Goal: Task Accomplishment & Management: Manage account settings

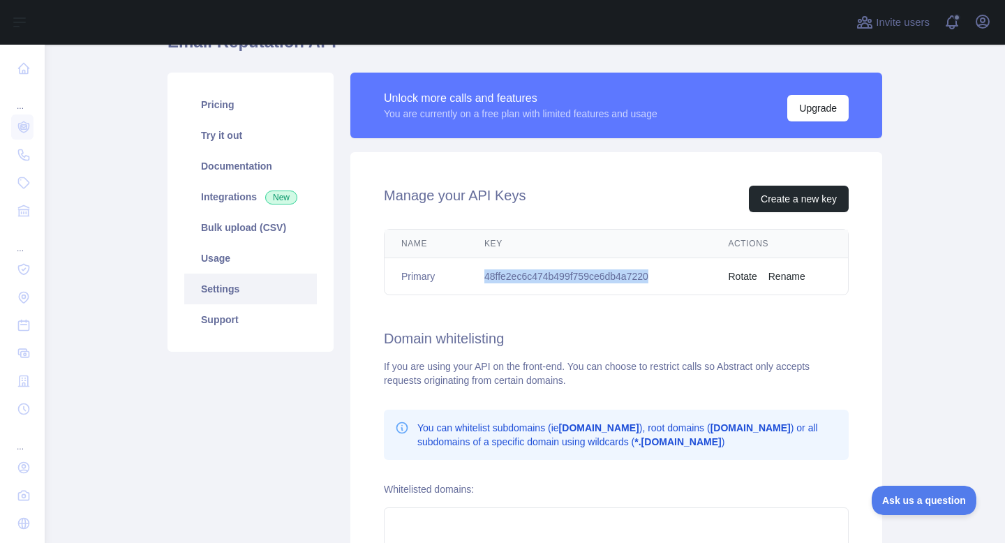
scroll to position [50, 0]
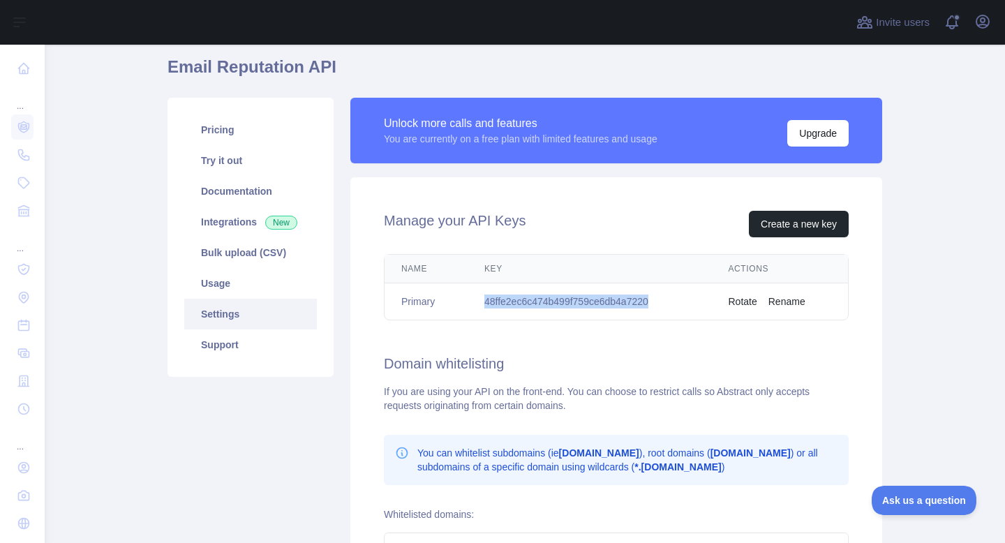
click at [743, 301] on button "Rotate" at bounding box center [743, 302] width 29 height 14
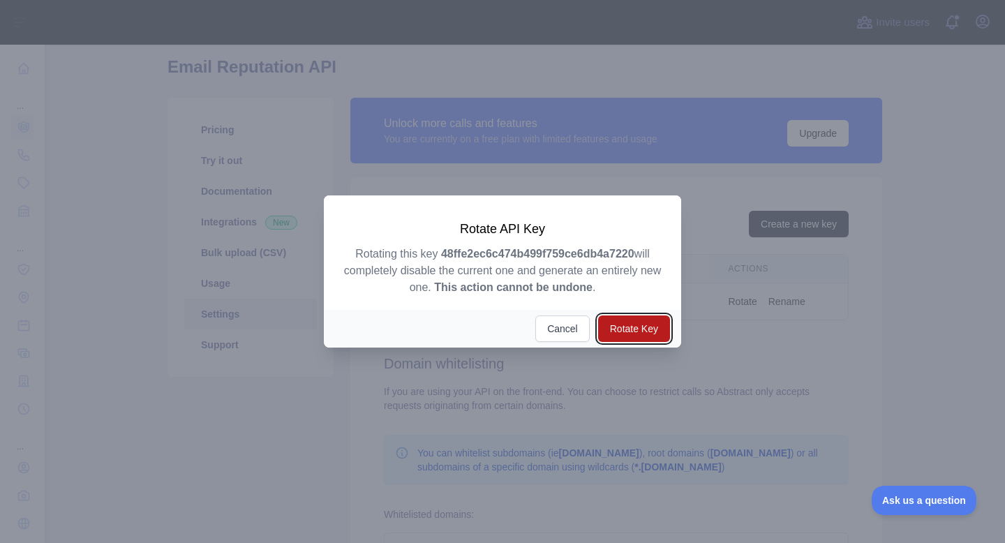
click at [658, 327] on button "Rotate Key" at bounding box center [634, 329] width 72 height 27
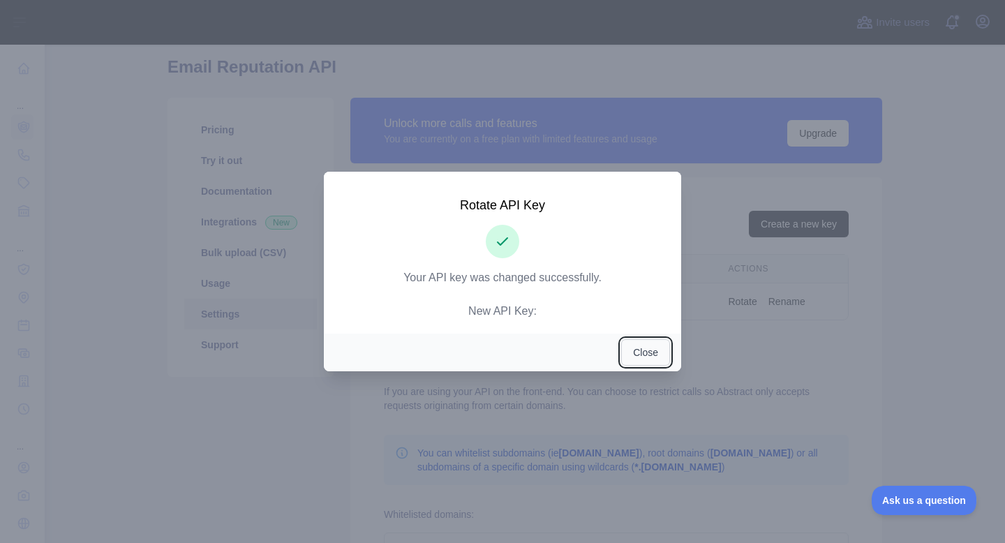
click at [649, 361] on button "Close" at bounding box center [645, 352] width 49 height 27
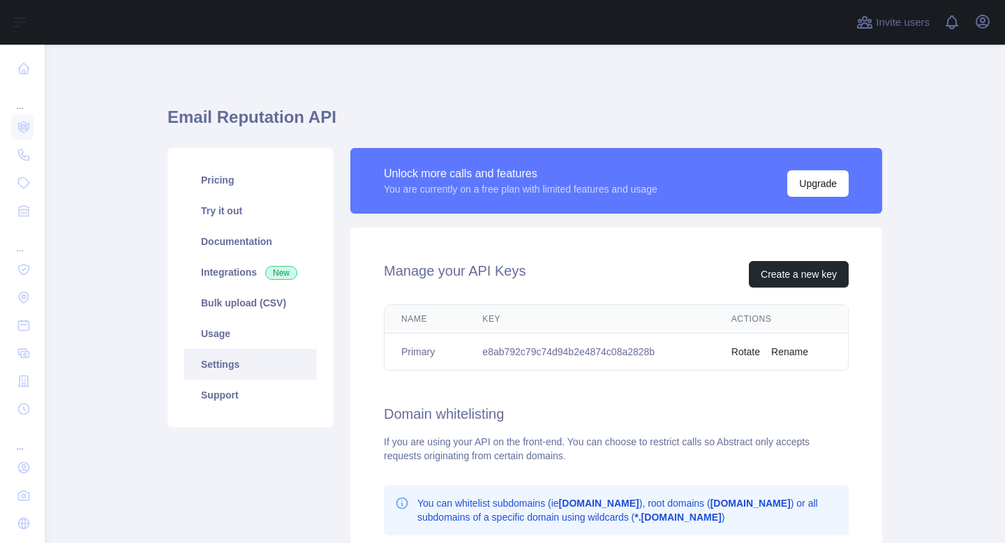
click at [615, 355] on td "e8ab792c79c74d94b2e4874c08a2828b" at bounding box center [590, 352] width 249 height 37
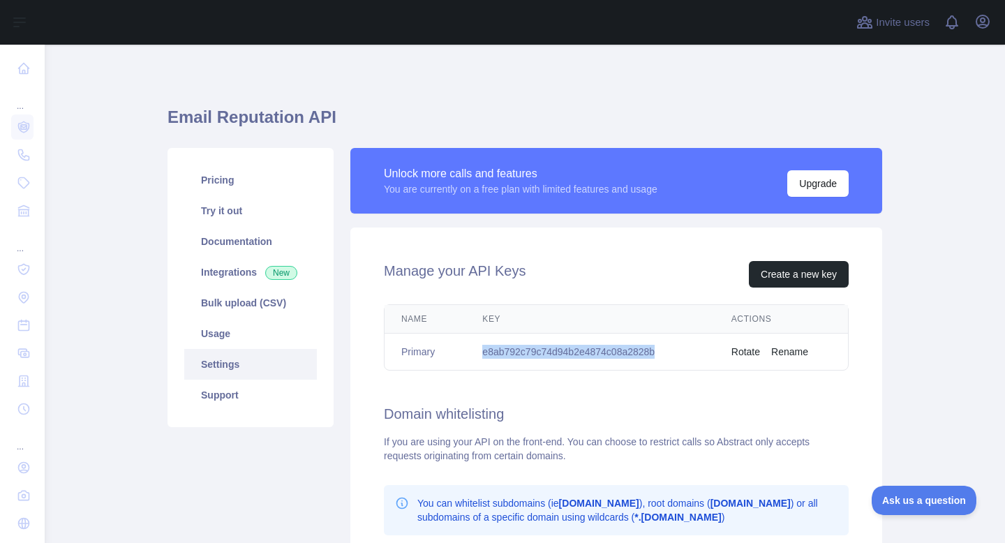
copy td "e8ab792c79c74d94b2e4874c08a2828b"
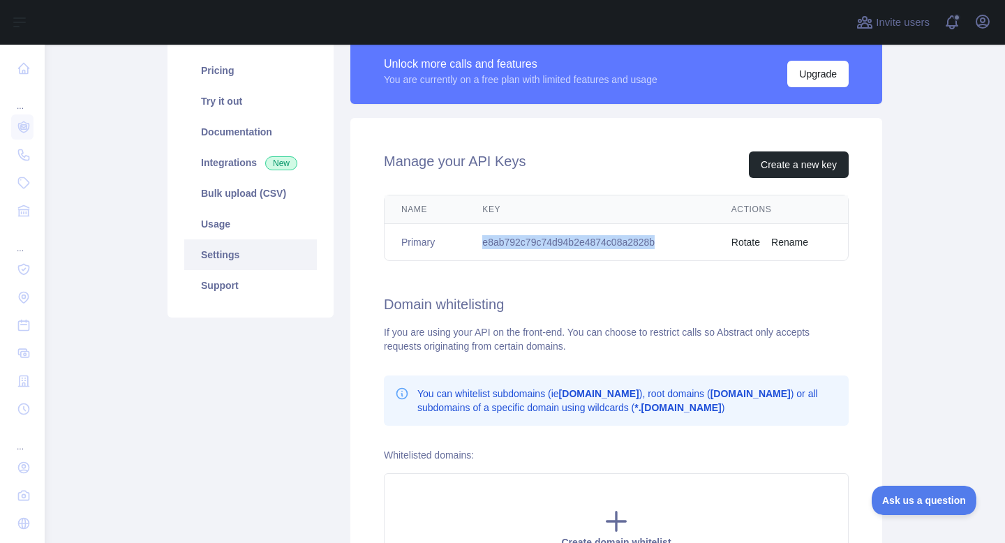
scroll to position [116, 0]
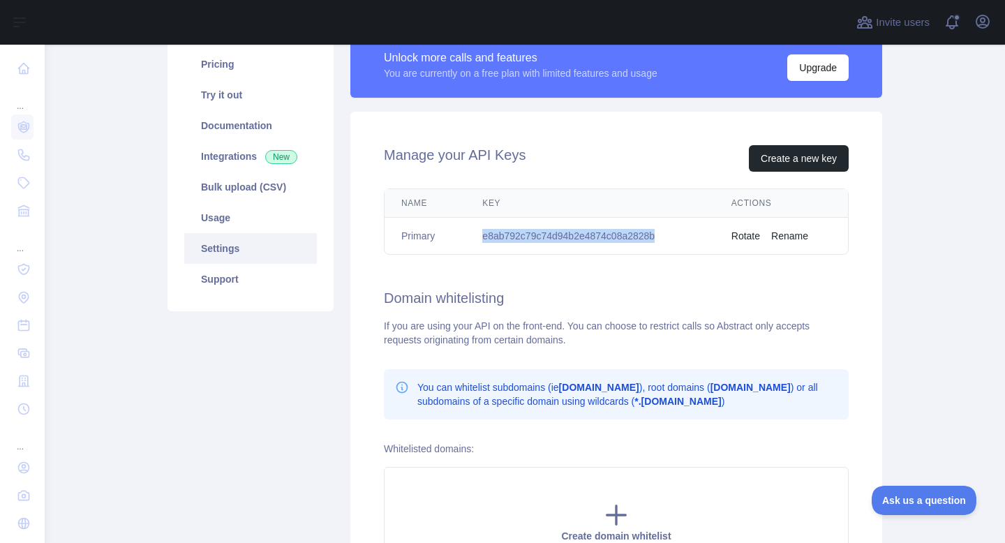
copy td "e8ab792c79c74d94b2e4874c08a2828b"
